Goal: Task Accomplishment & Management: Use online tool/utility

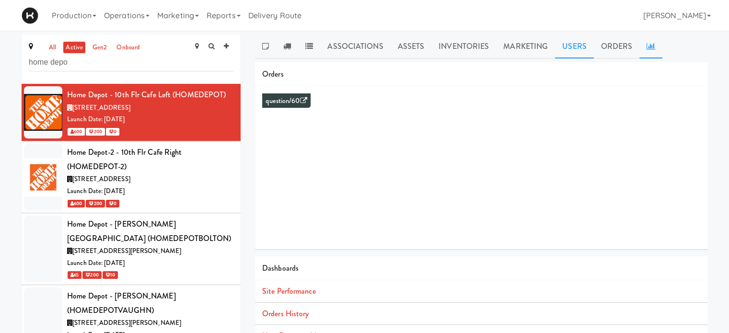
click at [580, 44] on link "Users" at bounding box center [574, 46] width 39 height 24
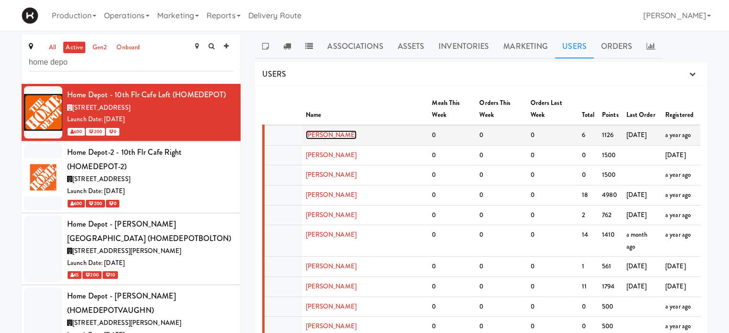
click at [323, 130] on link "[PERSON_NAME]" at bounding box center [331, 134] width 51 height 9
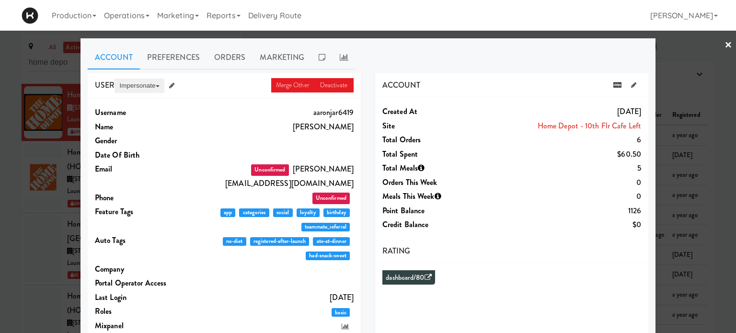
click at [137, 90] on button "Impersonate" at bounding box center [138, 86] width 49 height 14
click at [142, 103] on link "on App" at bounding box center [154, 103] width 80 height 17
click at [724, 40] on link "×" at bounding box center [728, 46] width 8 height 30
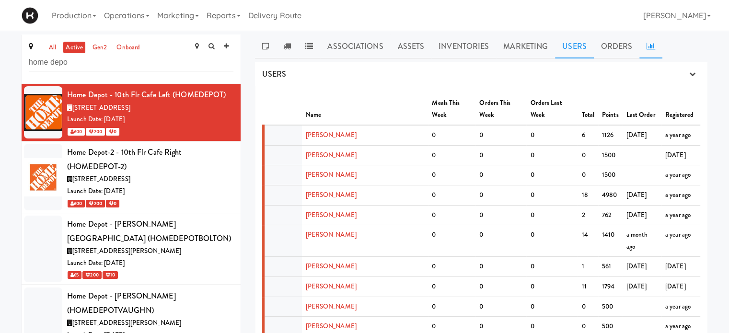
click at [650, 52] on link at bounding box center [650, 46] width 23 height 24
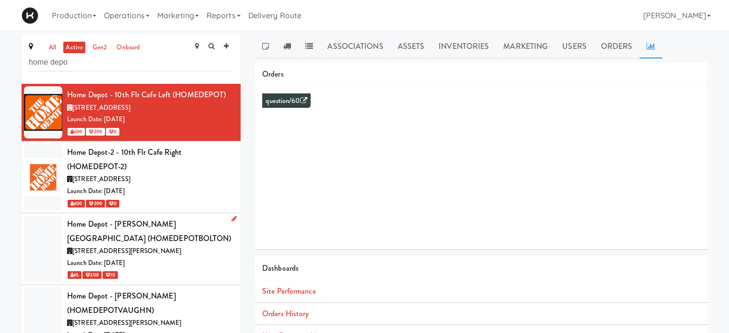
click at [182, 245] on div "[STREET_ADDRESS][PERSON_NAME]" at bounding box center [150, 251] width 166 height 12
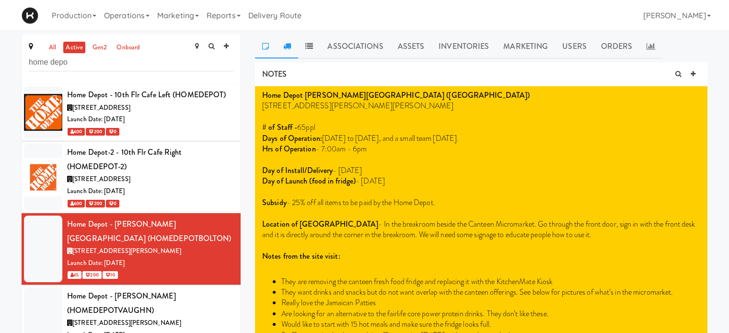
click at [288, 45] on icon at bounding box center [287, 46] width 8 height 8
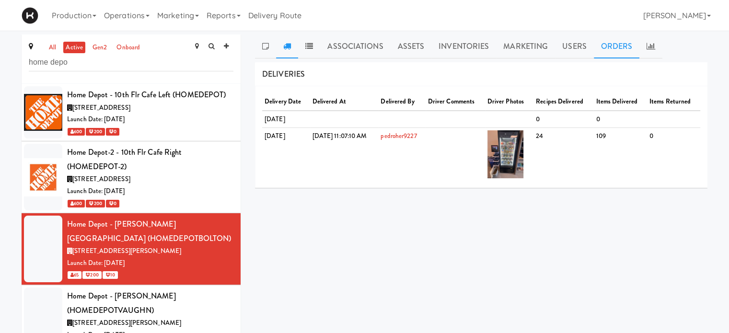
click at [621, 52] on link "Orders" at bounding box center [616, 46] width 46 height 24
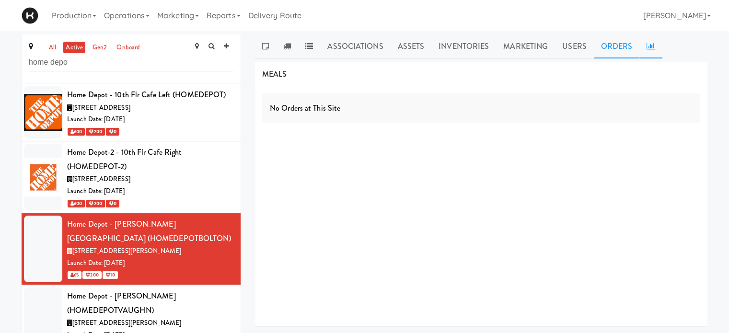
click at [657, 51] on link at bounding box center [650, 46] width 23 height 24
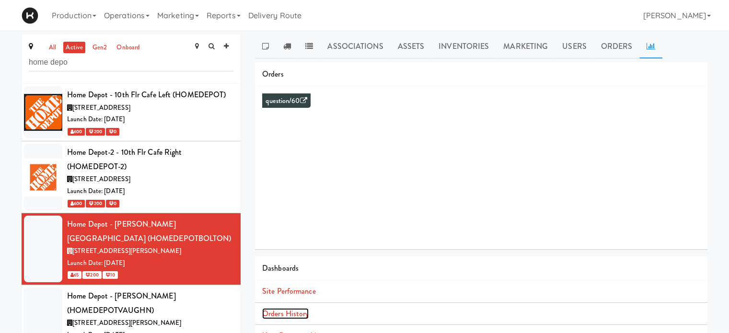
click at [296, 314] on link "Orders History" at bounding box center [285, 313] width 46 height 11
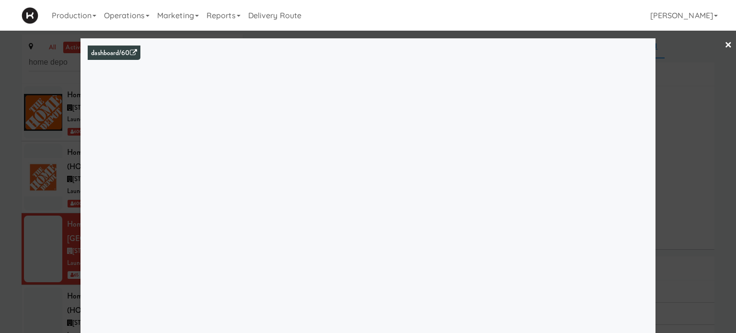
click at [697, 88] on div at bounding box center [368, 166] width 736 height 333
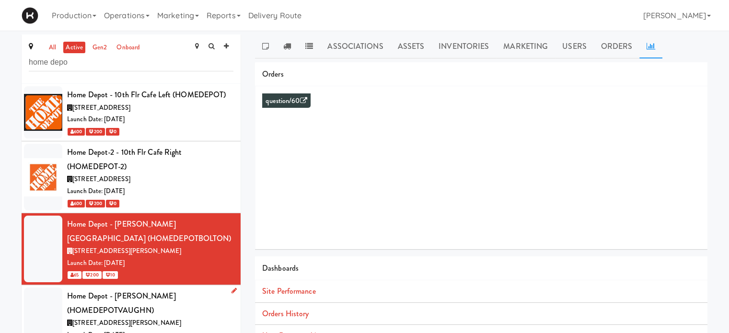
click at [172, 295] on div "Home Depot - [PERSON_NAME] (HOMEDEPOTVAUGHN)" at bounding box center [150, 303] width 166 height 28
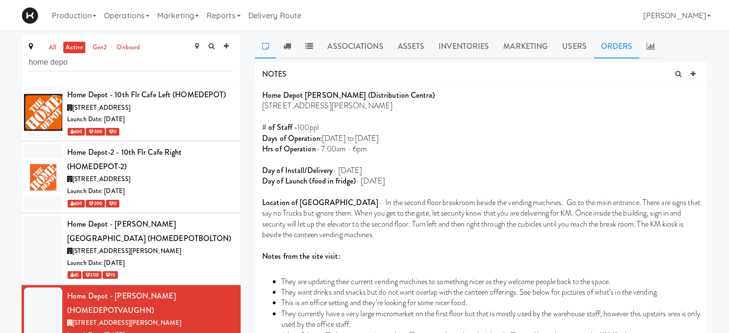
click at [621, 47] on link "Orders" at bounding box center [616, 46] width 46 height 24
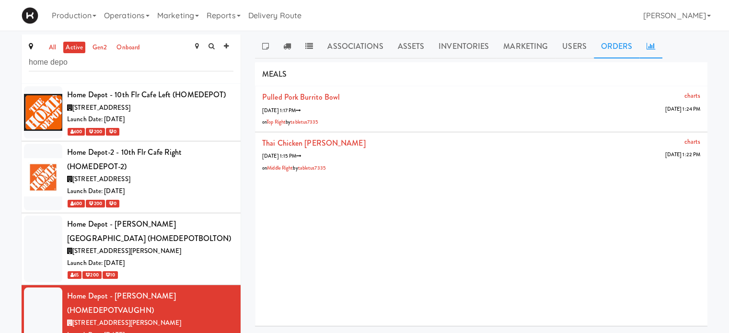
click at [646, 49] on icon at bounding box center [650, 46] width 9 height 8
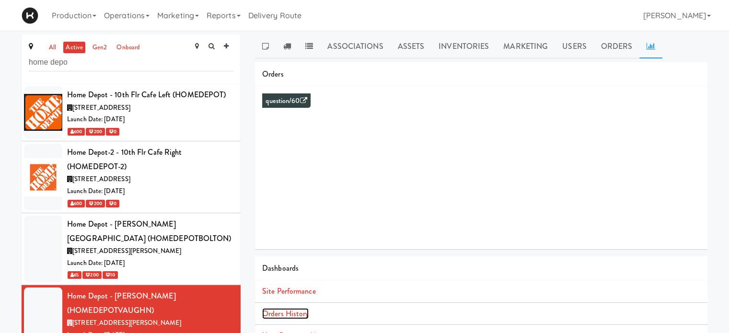
click at [298, 309] on link "Orders History" at bounding box center [285, 313] width 46 height 11
